Goal: Transaction & Acquisition: Purchase product/service

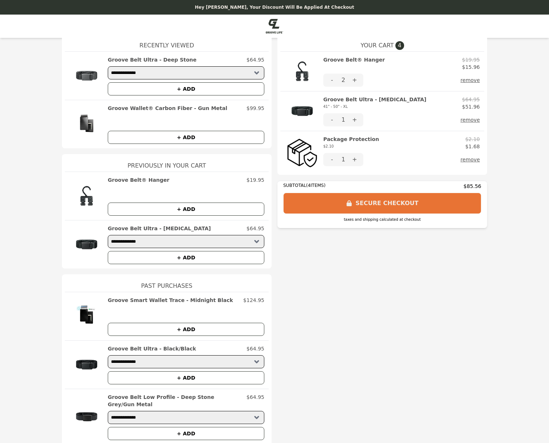
scroll to position [13, 0]
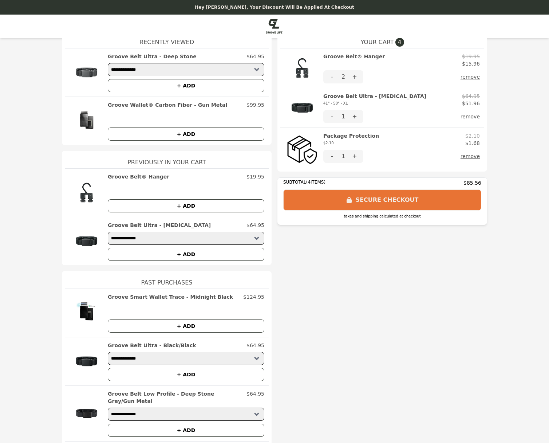
click at [133, 177] on h2 "Groove Belt® Hanger" at bounding box center [139, 176] width 62 height 7
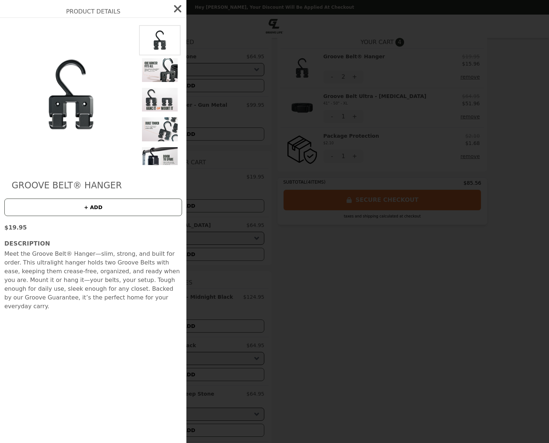
click at [173, 8] on icon "button" at bounding box center [178, 9] width 12 height 12
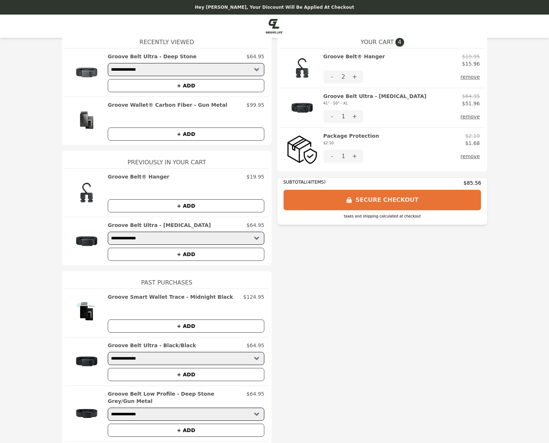
click at [470, 116] on button "remove" at bounding box center [470, 116] width 19 height 13
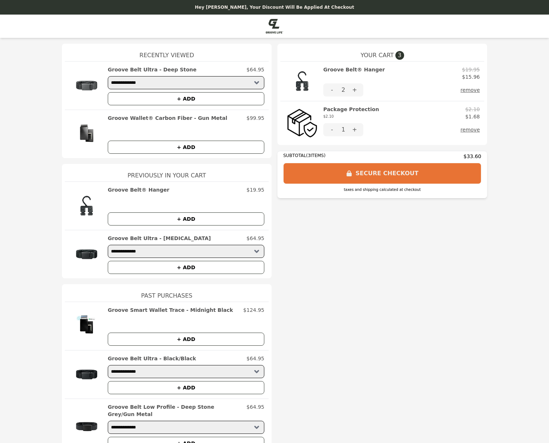
scroll to position [0, 0]
click at [278, 23] on img at bounding box center [274, 26] width 17 height 15
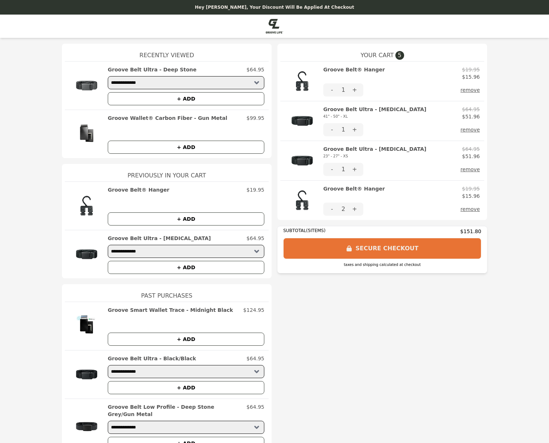
click at [474, 169] on button "remove" at bounding box center [470, 169] width 19 height 13
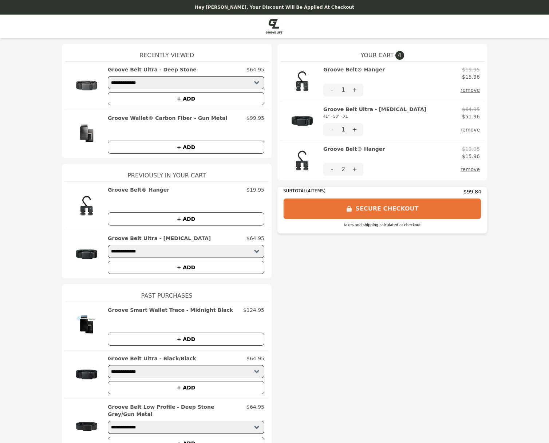
click at [470, 90] on button "remove" at bounding box center [470, 89] width 19 height 13
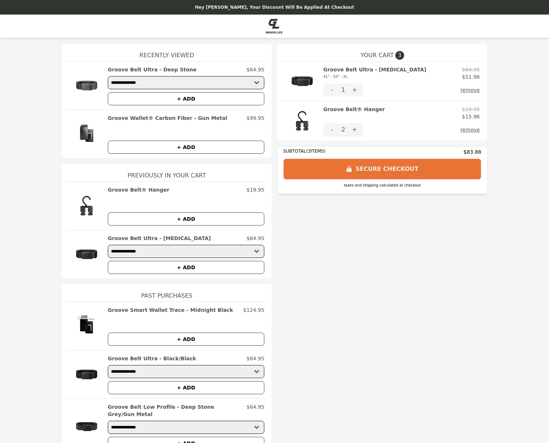
click at [474, 90] on button "remove" at bounding box center [470, 89] width 19 height 13
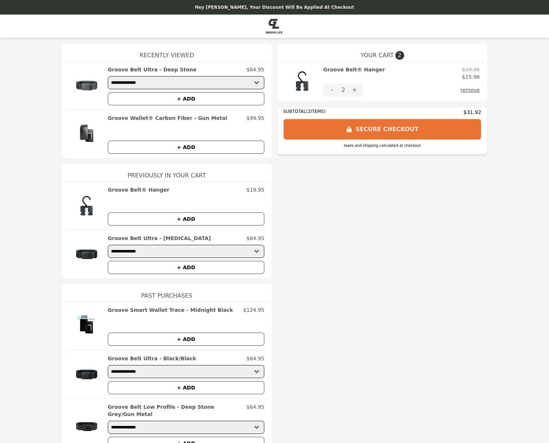
click at [381, 129] on button "SECURE CHECKOUT" at bounding box center [382, 129] width 198 height 21
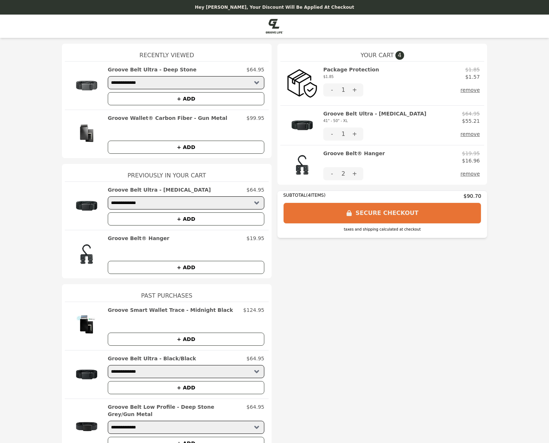
click at [382, 212] on button "SECURE CHECKOUT" at bounding box center [382, 213] width 198 height 21
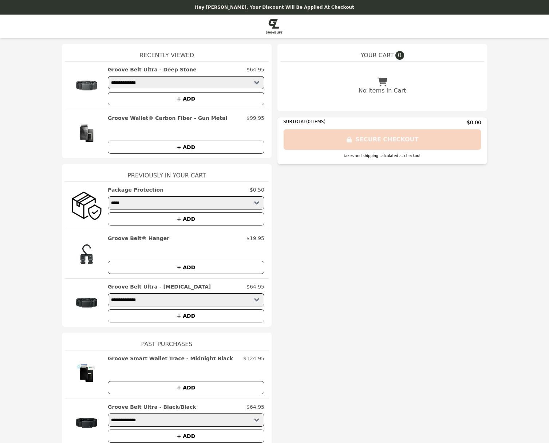
click at [273, 26] on img at bounding box center [274, 26] width 17 height 15
